Goal: Find specific page/section

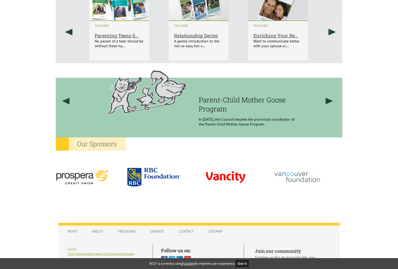
scroll to position [430, 0]
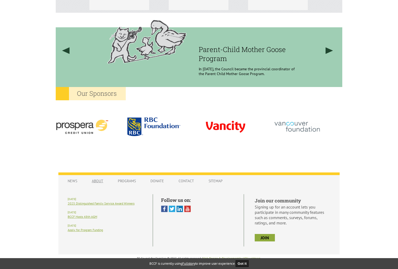
click at [97, 180] on link "About" at bounding box center [97, 181] width 22 height 10
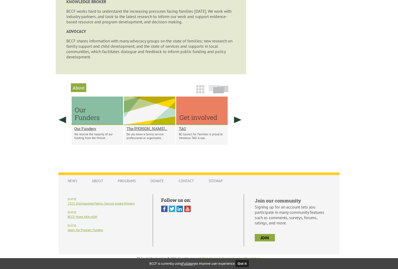
scroll to position [373, 0]
click at [237, 121] on link at bounding box center [237, 120] width 13 height 46
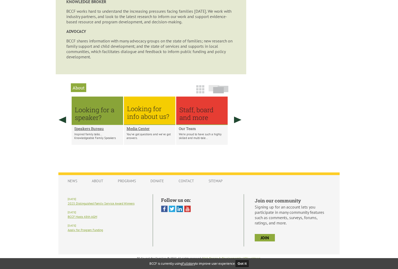
click at [191, 129] on h2 "Our Team" at bounding box center [202, 128] width 46 height 5
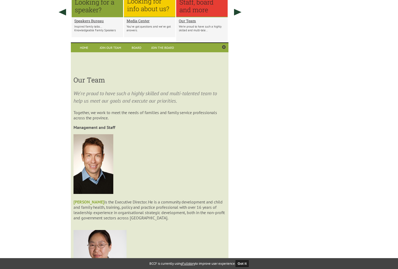
scroll to position [417, 0]
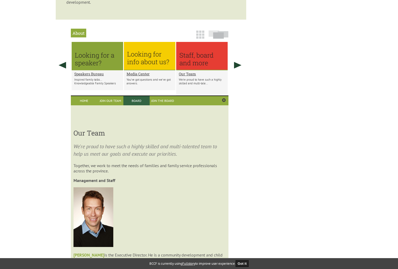
click at [131, 105] on link "Board" at bounding box center [136, 100] width 26 height 9
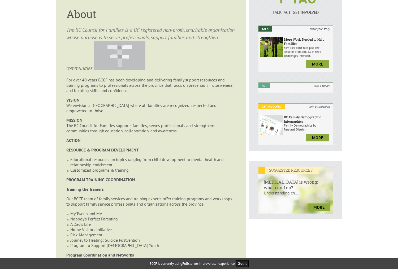
scroll to position [0, 0]
